Goal: Contribute content: Contribute content

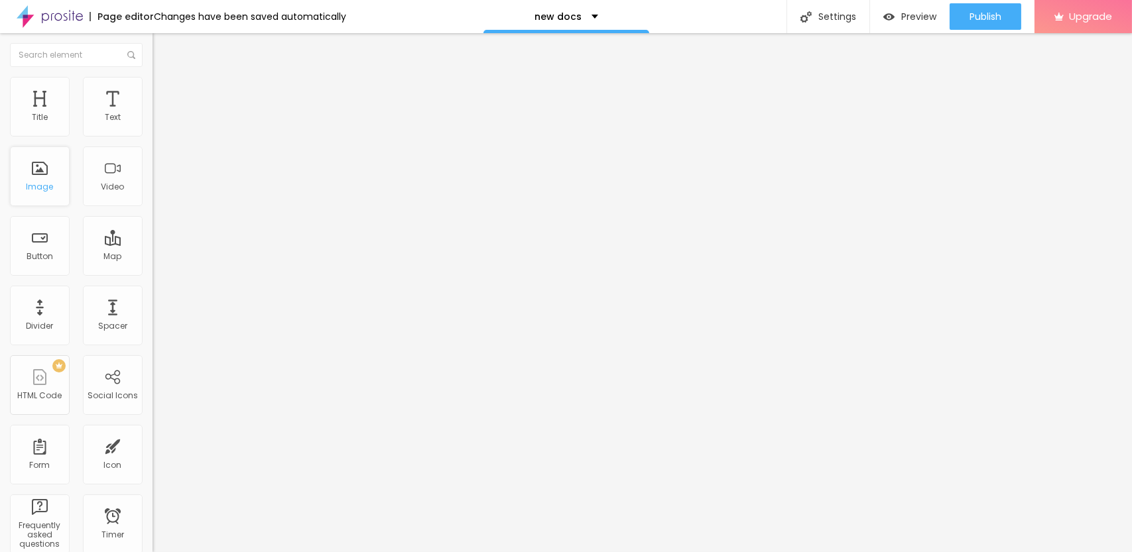
click at [41, 170] on div "Image" at bounding box center [40, 177] width 60 height 60
click at [152, 114] on span "Add image" at bounding box center [179, 108] width 54 height 11
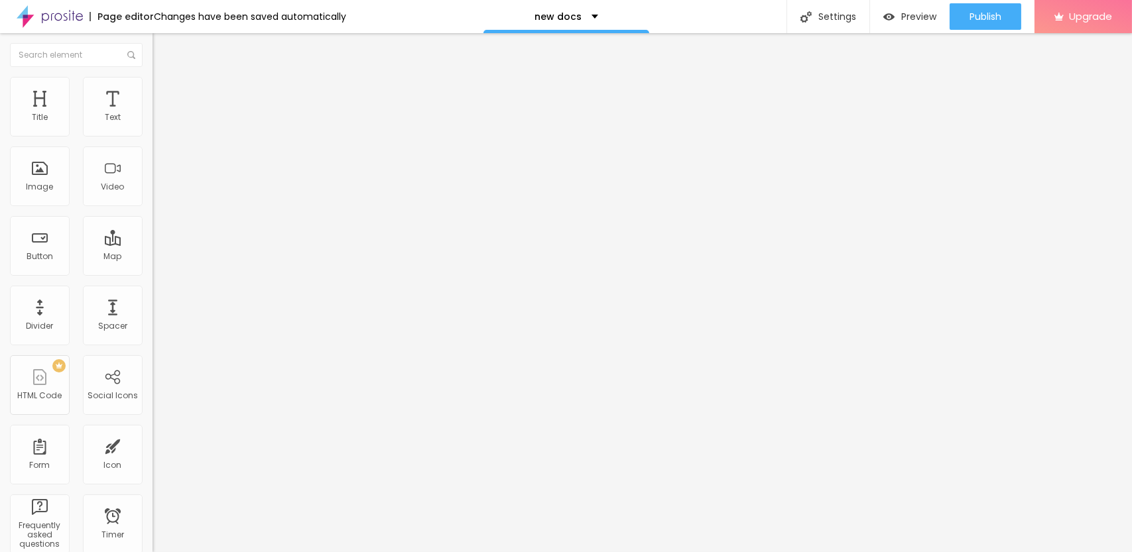
click at [152, 272] on input "https://" at bounding box center [231, 265] width 159 height 13
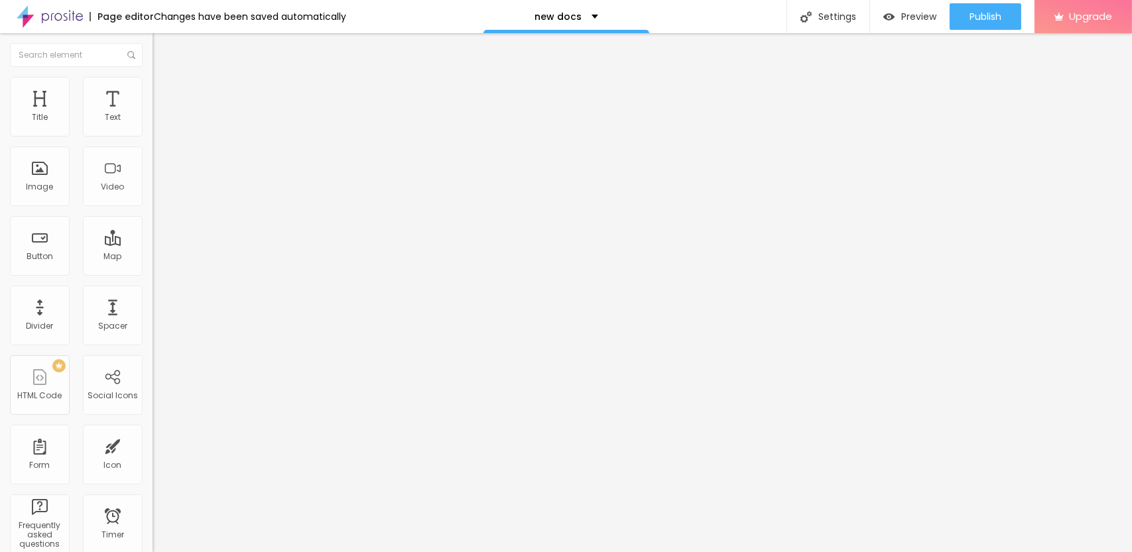
paste input "[DOMAIN_NAME][URL]"
drag, startPoint x: 46, startPoint y: 354, endPoint x: 0, endPoint y: 359, distance: 46.0
click at [152, 303] on div "Change image Image description (Alt) Align Aspect Ratio Original Cinema 16:9 De…" at bounding box center [228, 203] width 152 height 200
type input "[URL][DOMAIN_NAME]"
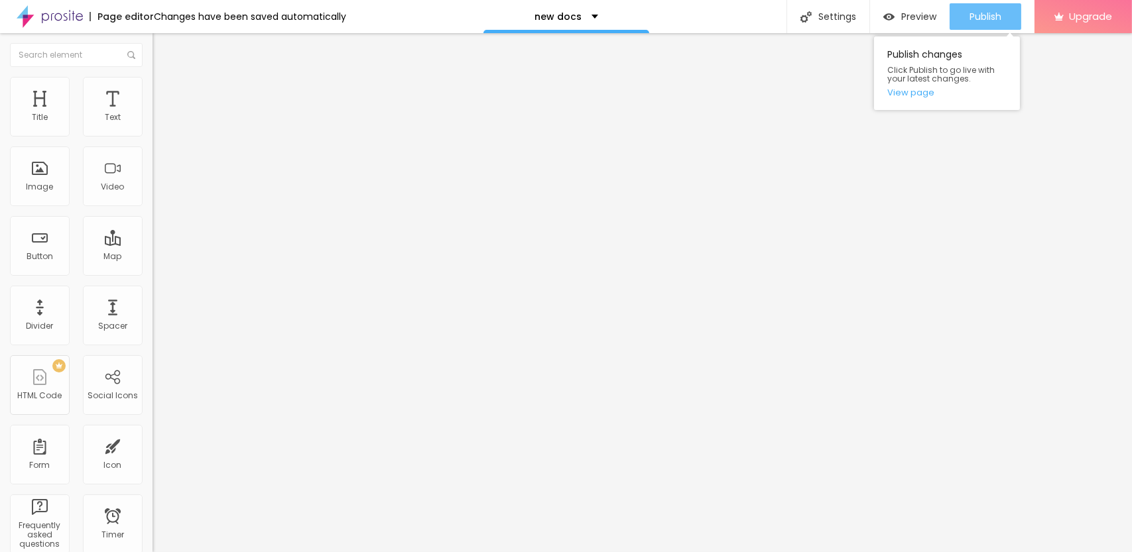
click at [973, 19] on span "Publish" at bounding box center [985, 16] width 32 height 11
click at [162, 43] on div "Edit Image" at bounding box center [197, 48] width 70 height 11
click at [67, 19] on img at bounding box center [50, 16] width 66 height 33
